Goal: Navigation & Orientation: Find specific page/section

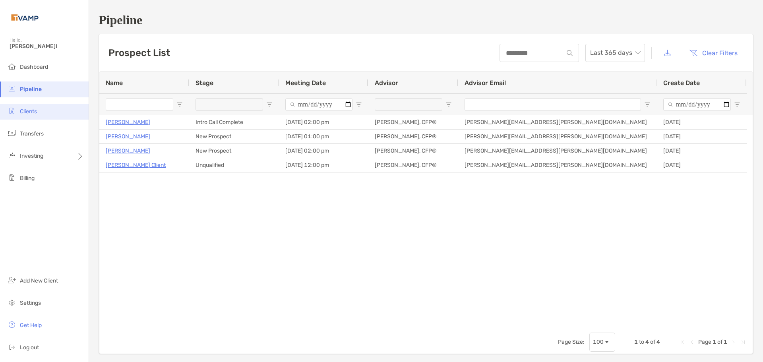
drag, startPoint x: 45, startPoint y: 110, endPoint x: 40, endPoint y: 117, distance: 8.5
click at [45, 110] on li "Clients" at bounding box center [44, 112] width 89 height 16
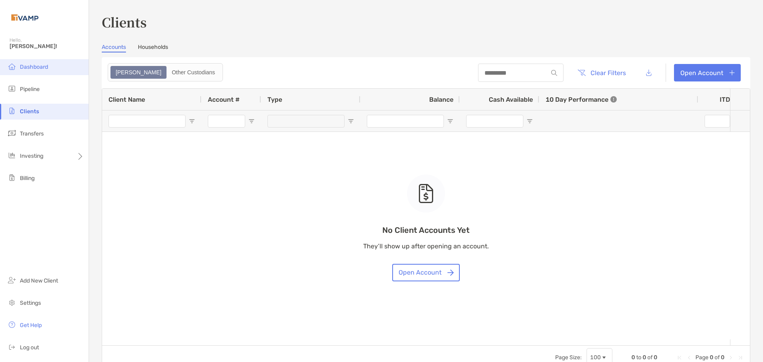
click at [31, 70] on span "Dashboard" at bounding box center [34, 67] width 28 height 7
click at [33, 69] on span "Dashboard" at bounding box center [34, 67] width 28 height 7
click at [48, 64] on span "Dashboard" at bounding box center [34, 67] width 28 height 7
click at [30, 91] on span "Pipeline" at bounding box center [30, 89] width 20 height 7
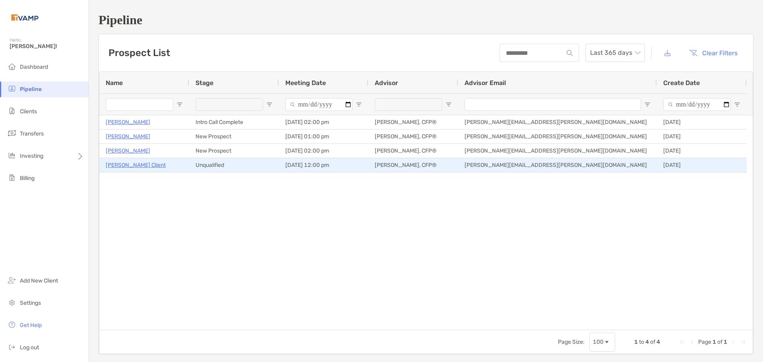
click at [125, 168] on p "[PERSON_NAME] Client" at bounding box center [136, 165] width 60 height 10
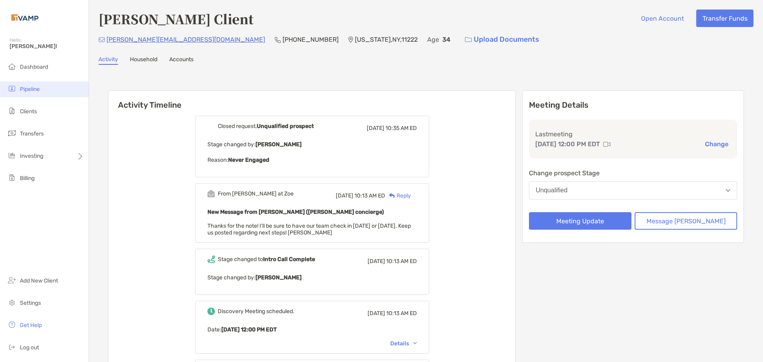
click at [36, 92] on span "Pipeline" at bounding box center [30, 89] width 20 height 7
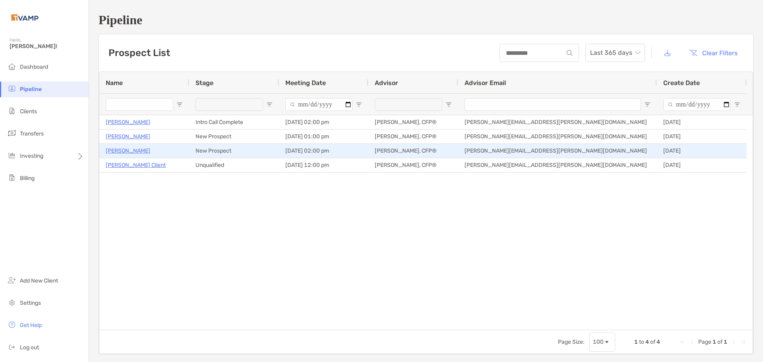
click at [130, 148] on p "[PERSON_NAME]" at bounding box center [128, 151] width 45 height 10
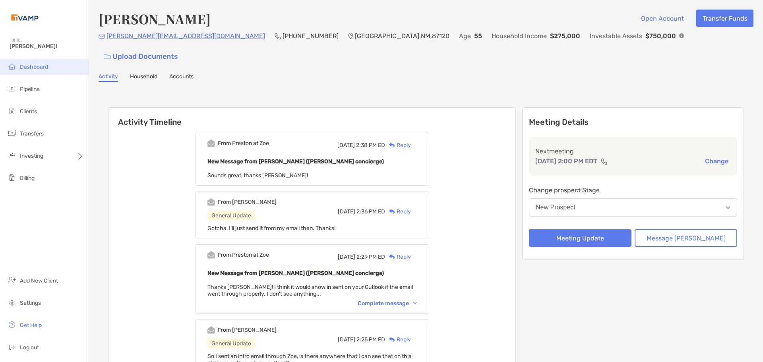
click at [36, 67] on span "Dashboard" at bounding box center [34, 67] width 28 height 7
click at [37, 90] on span "Pipeline" at bounding box center [30, 89] width 20 height 7
